Goal: Check status

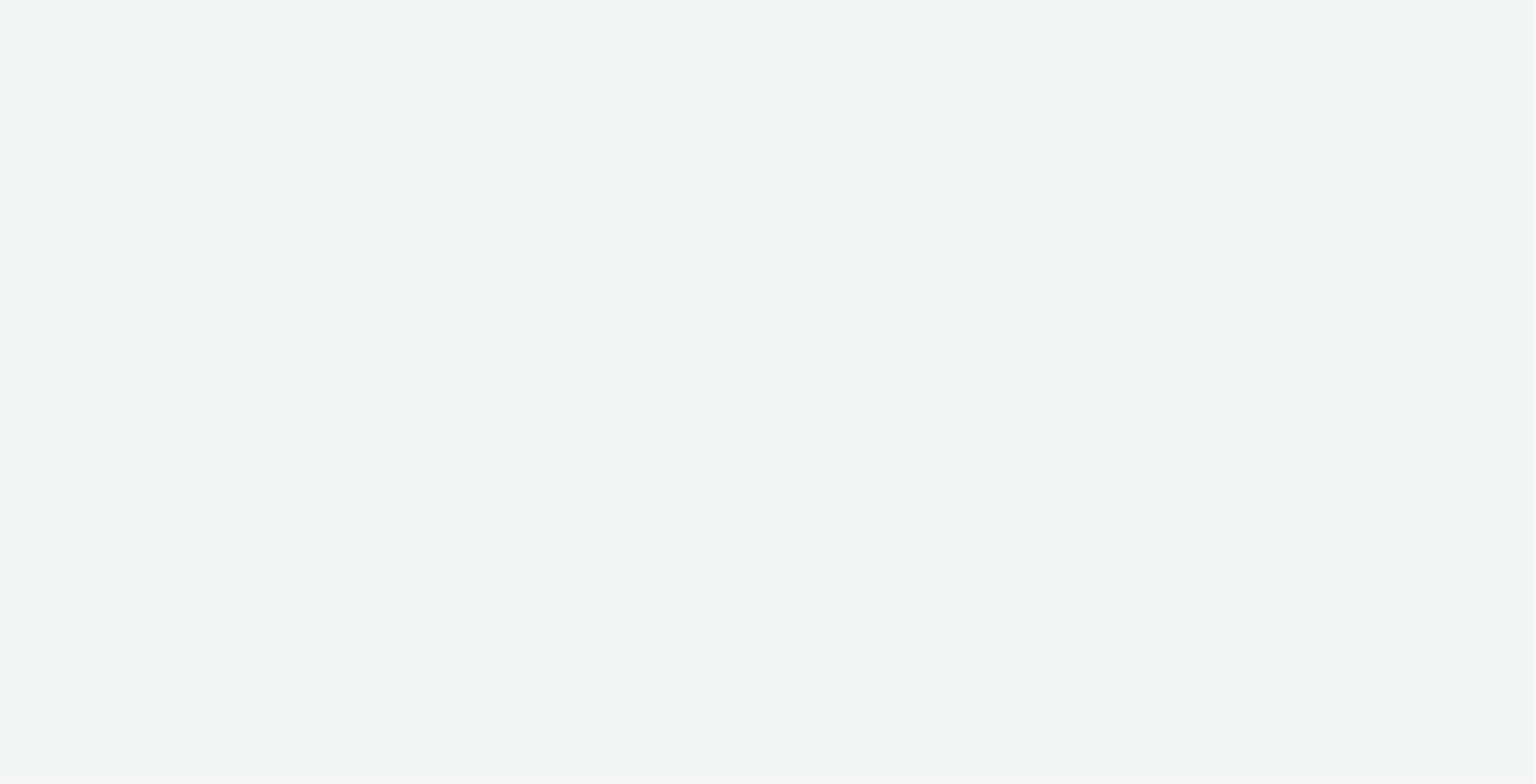
select select "ac009755-aa48-4799-8050-7a339a378eb8"
select select "3895bc63-45ad-4916-a3a8-8215513d0f52"
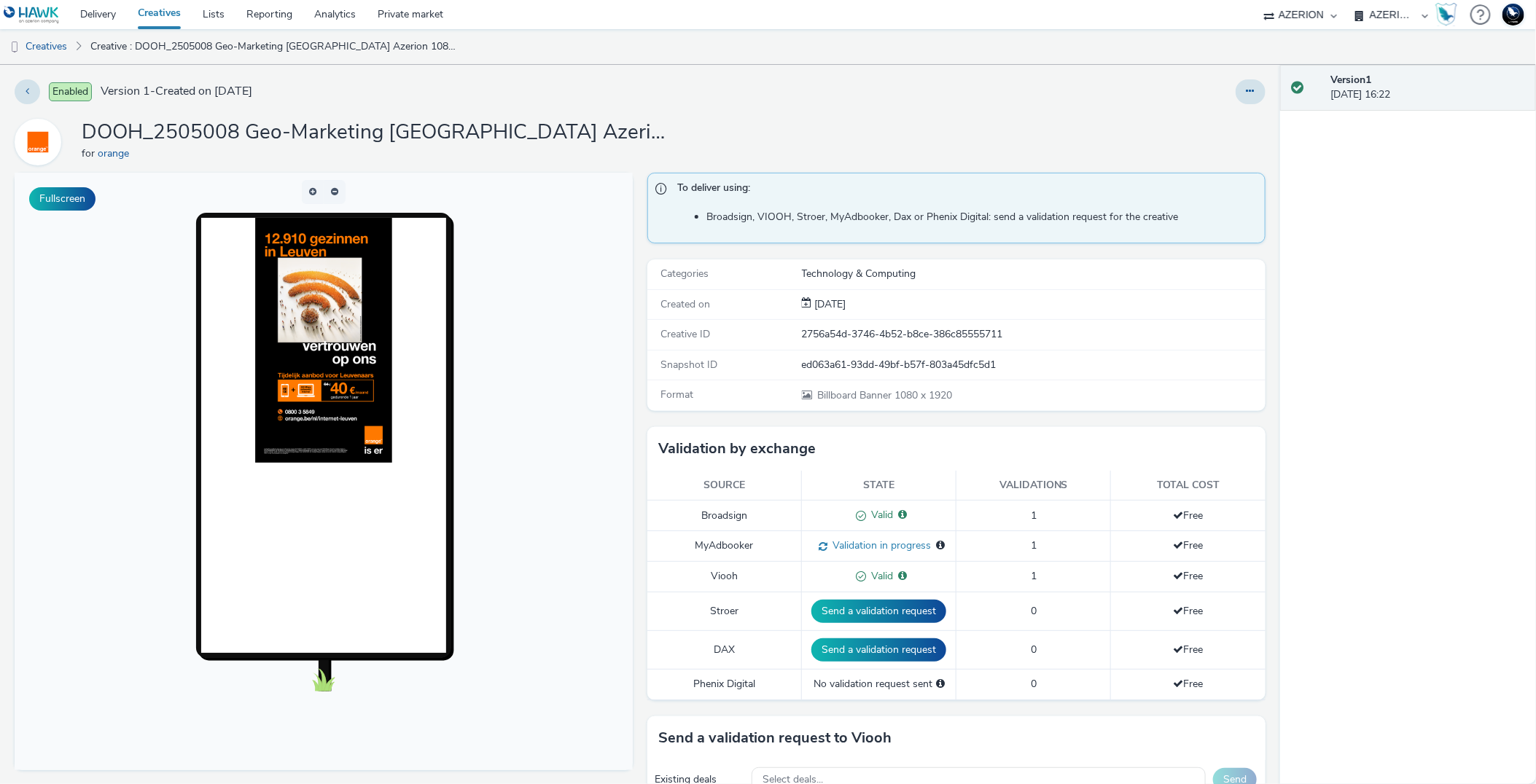
click at [307, 300] on img at bounding box center [324, 340] width 137 height 245
click at [296, 367] on img at bounding box center [324, 340] width 137 height 245
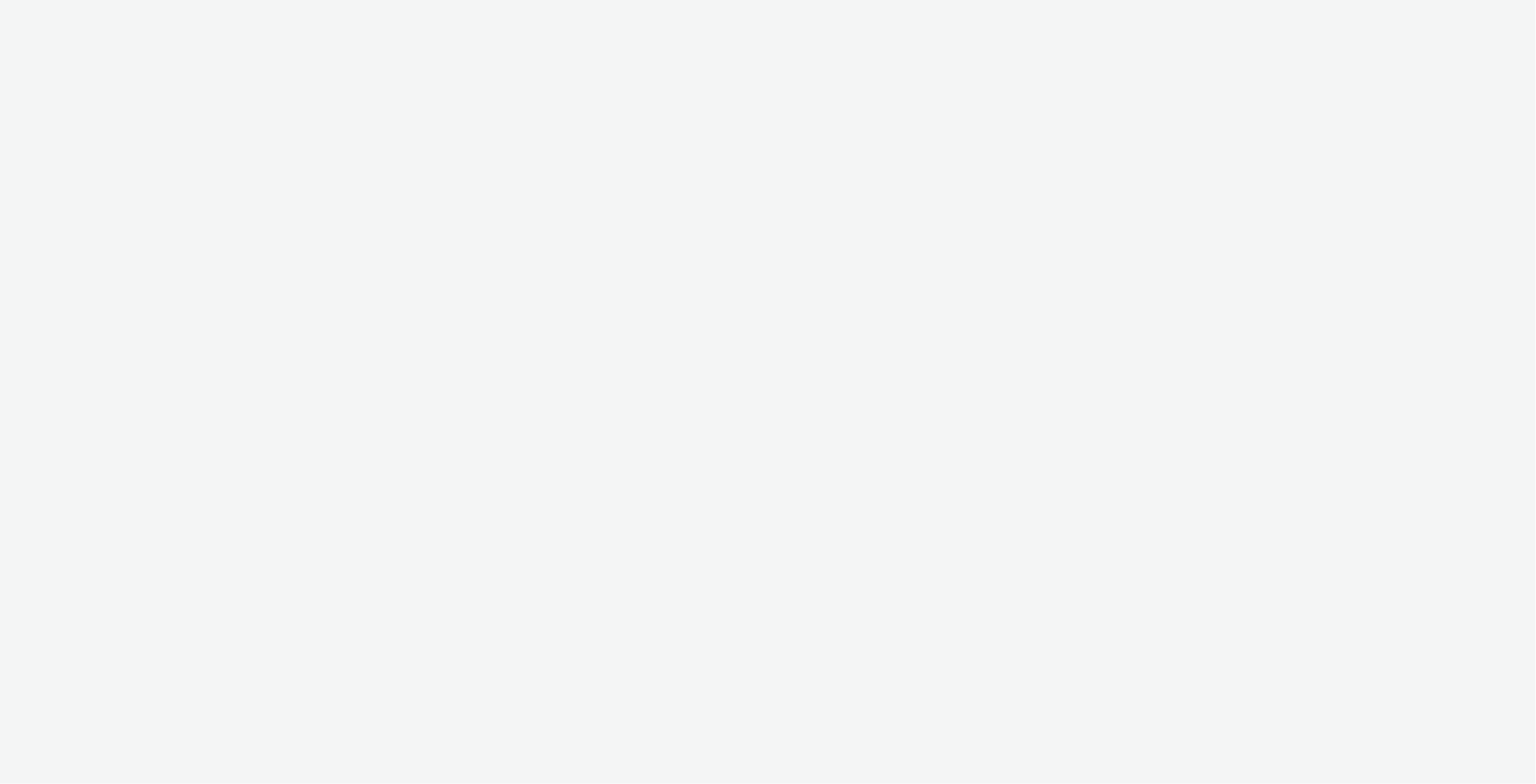
select select "ac009755-aa48-4799-8050-7a339a378eb8"
select select "3895bc63-45ad-4916-a3a8-8215513d0f52"
